Goal: Find specific page/section: Find specific page/section

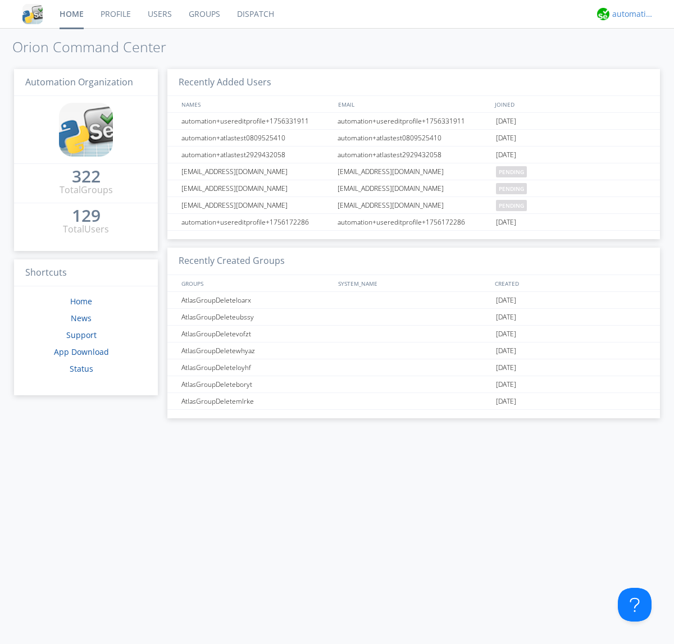
click at [630, 14] on div "automation+atlas" at bounding box center [633, 13] width 42 height 11
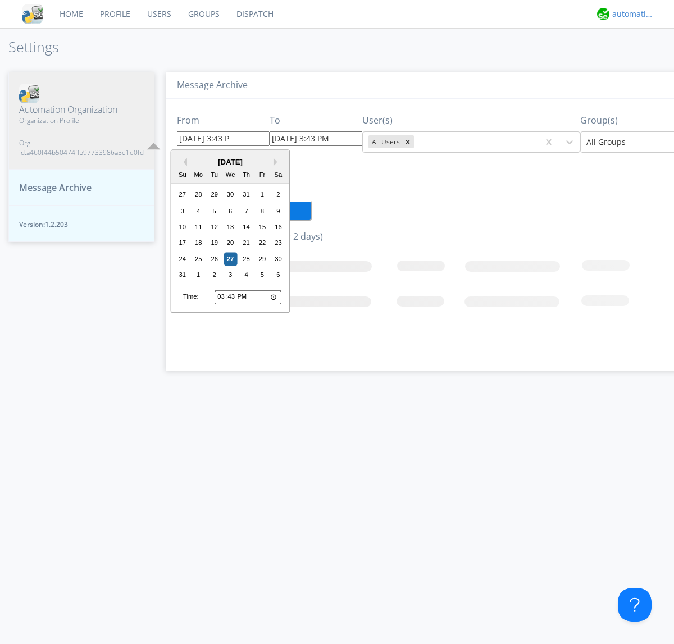
type input "[DATE] 3:43 PM"
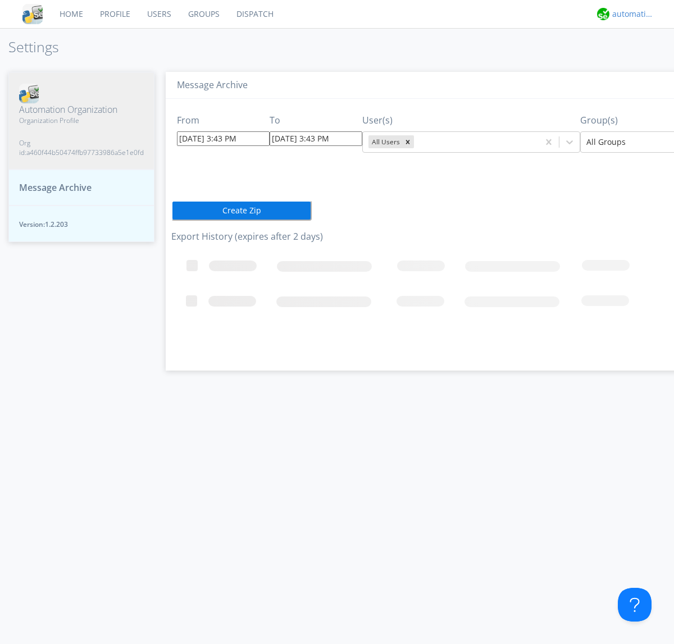
click at [630, 14] on div "automation+atlas" at bounding box center [633, 13] width 42 height 11
